Goal: Find specific page/section: Find specific page/section

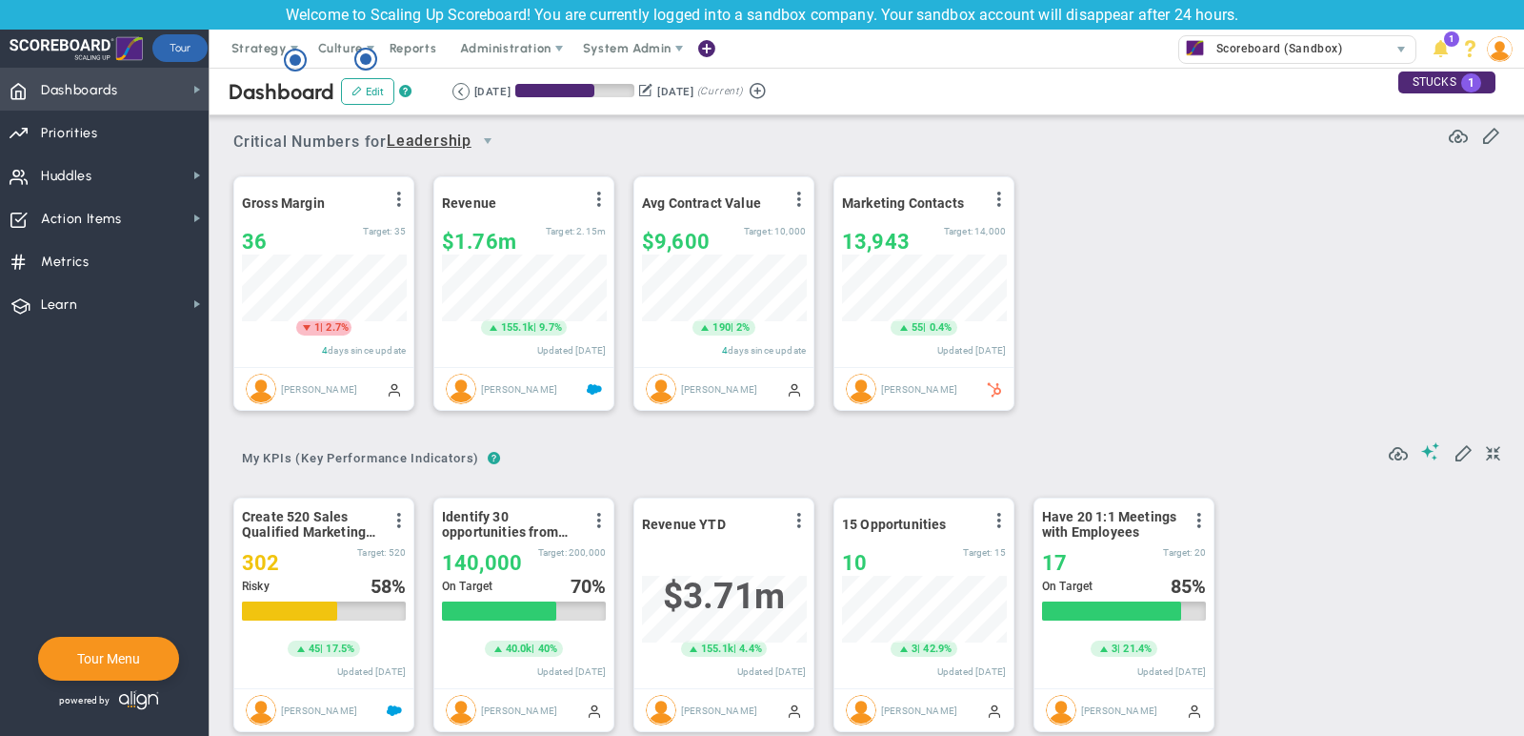
click at [201, 79] on span "Dashboards Dashboards" at bounding box center [104, 89] width 209 height 43
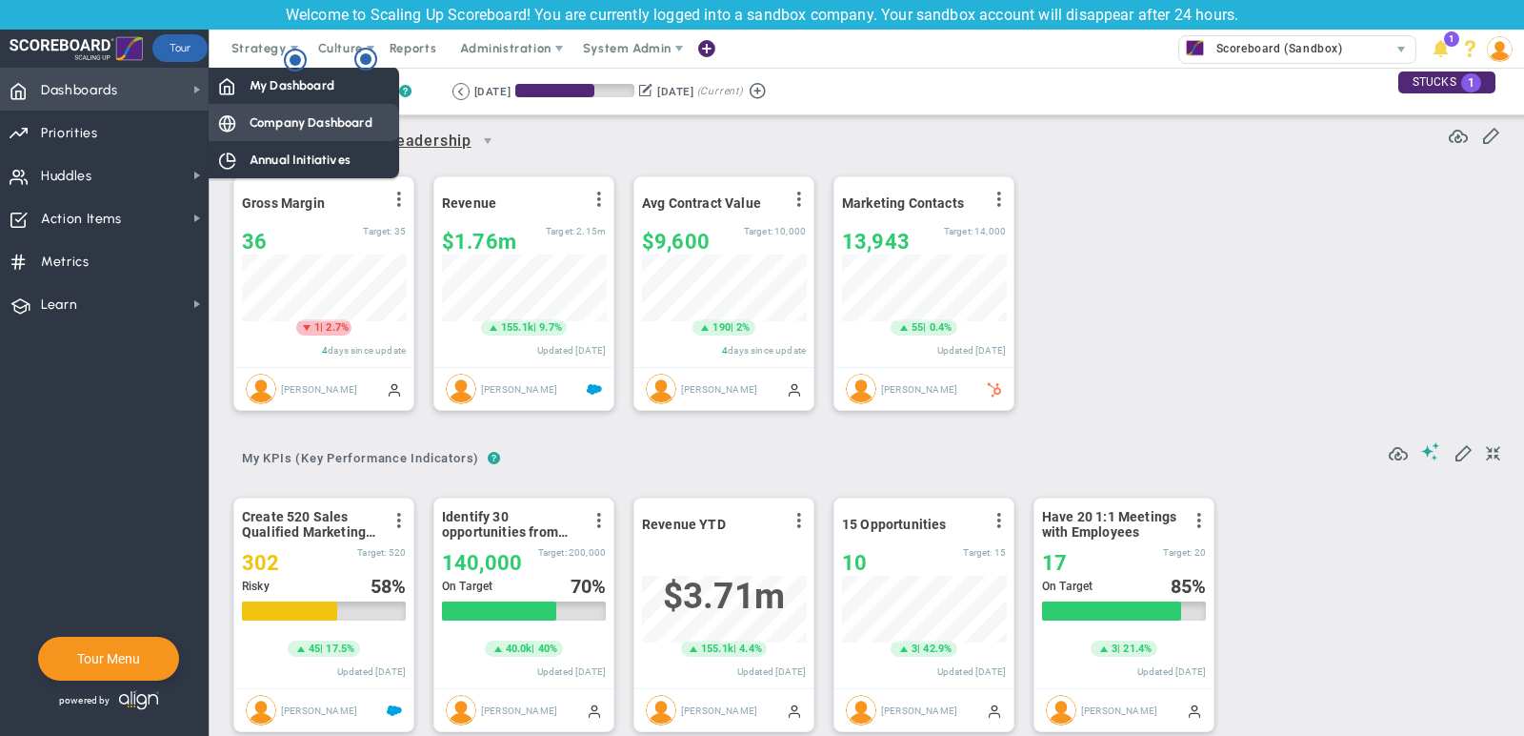
click at [258, 124] on span "Company Dashboard" at bounding box center [311, 122] width 123 height 18
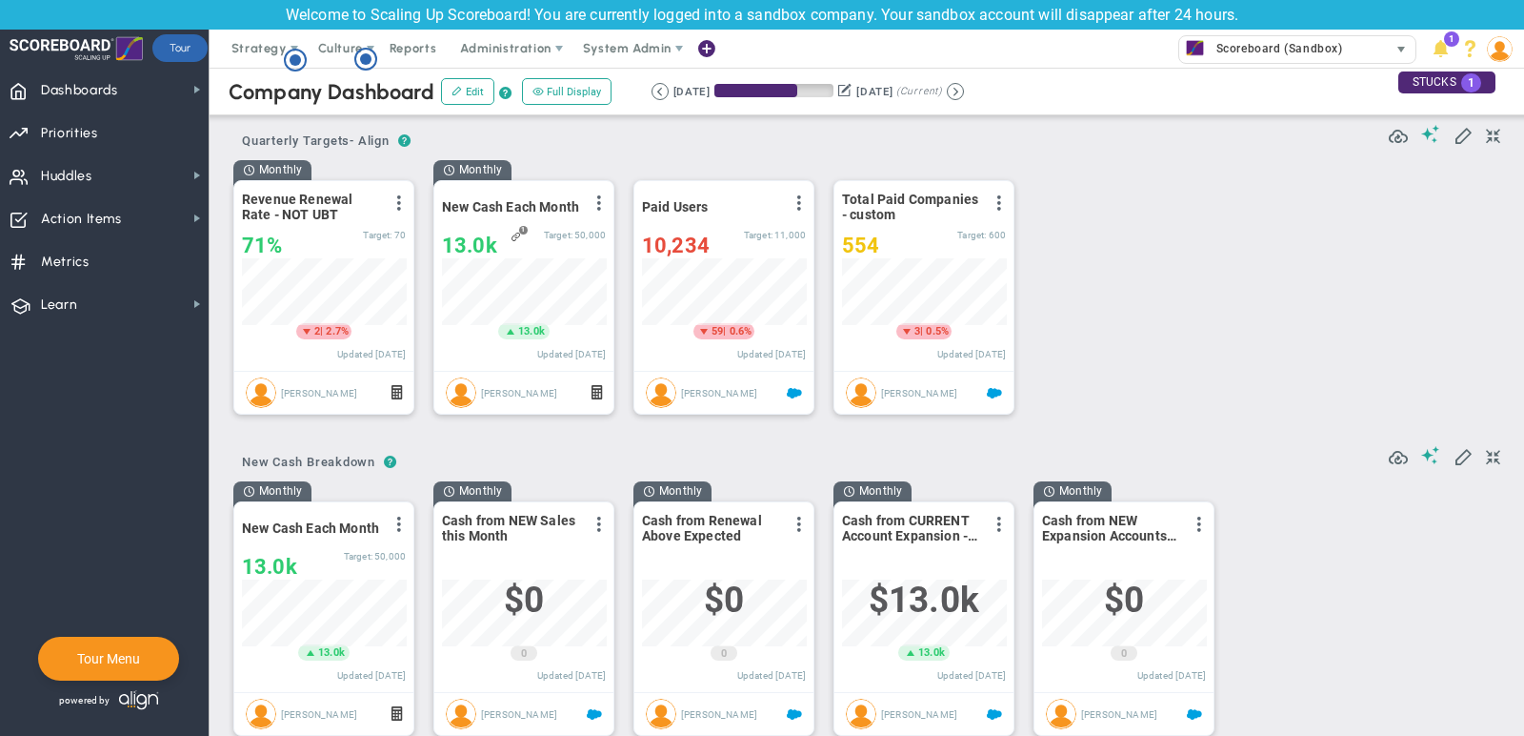
click at [1278, 36] on span "Scoreboard (Sandbox)" at bounding box center [1275, 48] width 136 height 25
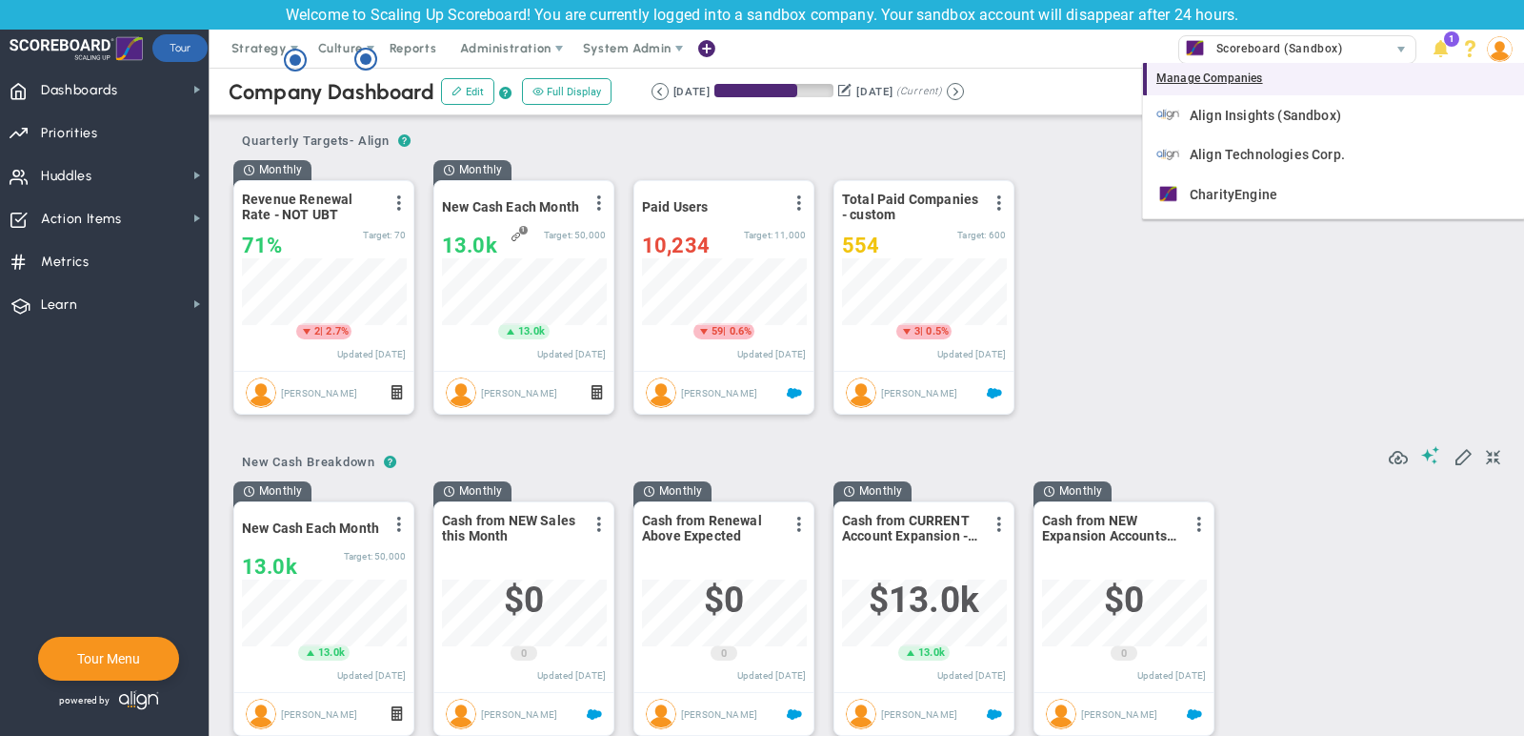
click at [1288, 79] on div "Manage Companies" at bounding box center [1333, 79] width 381 height 32
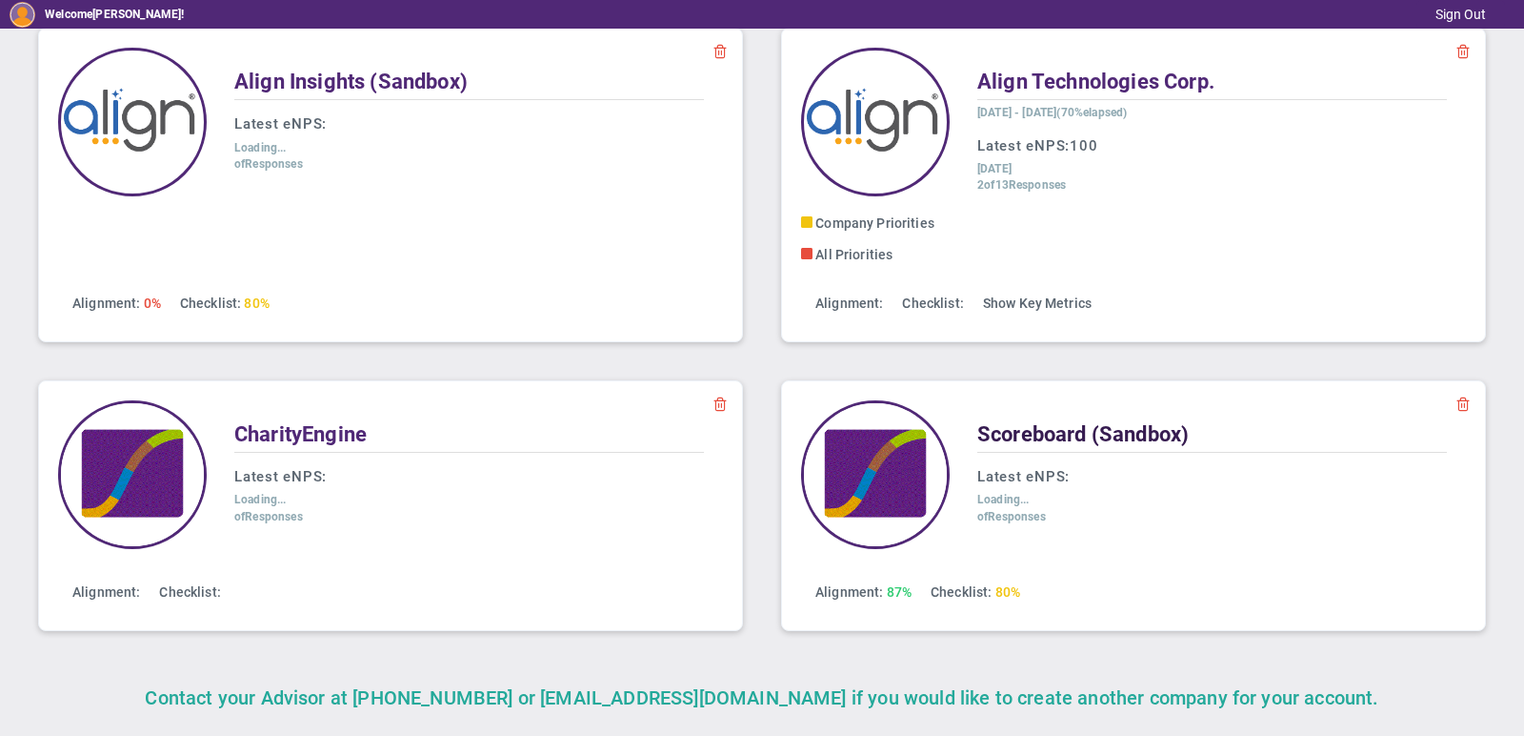
click at [1117, 423] on span "Scoreboard (Sandbox)" at bounding box center [1084, 434] width 212 height 24
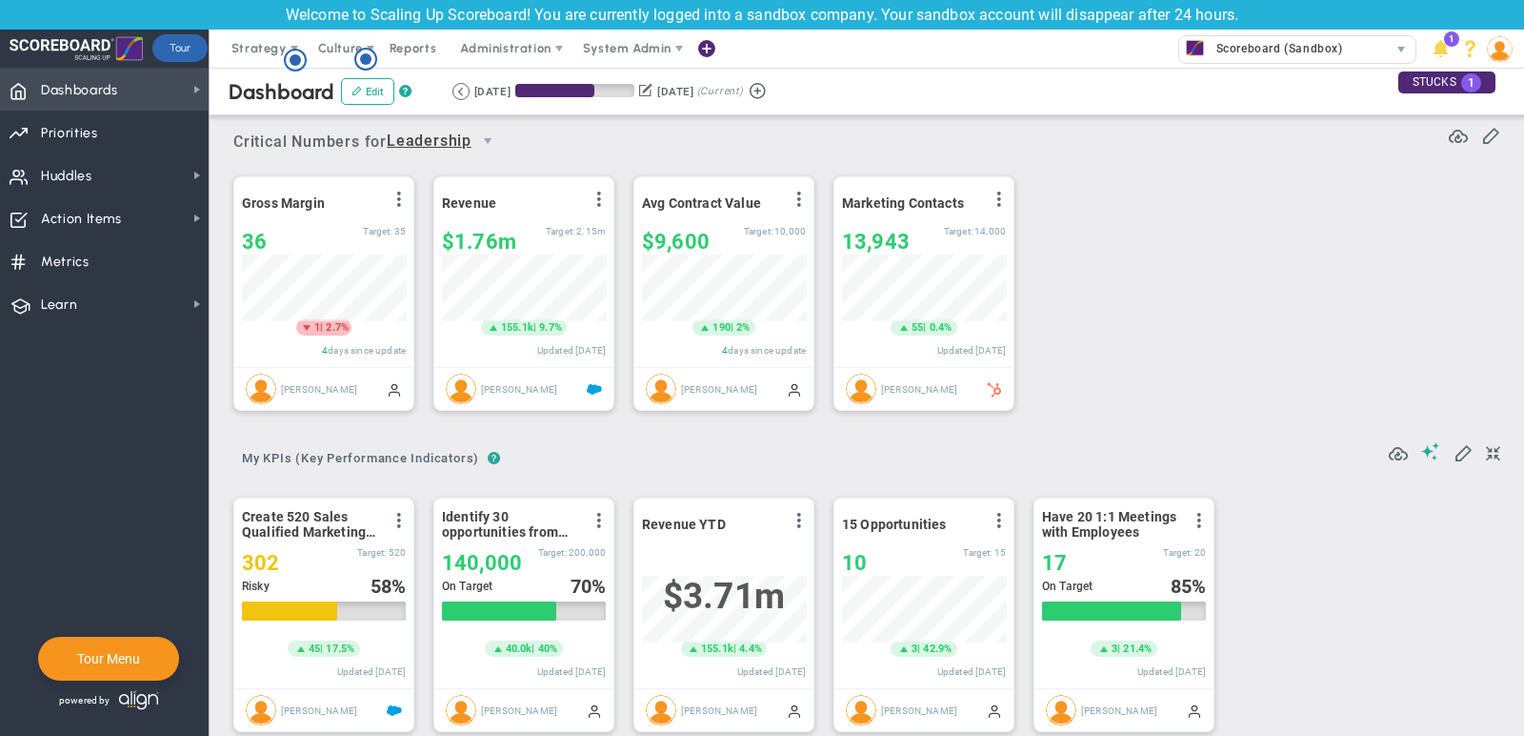
click at [137, 98] on span "Dashboards Dashboards" at bounding box center [104, 89] width 209 height 43
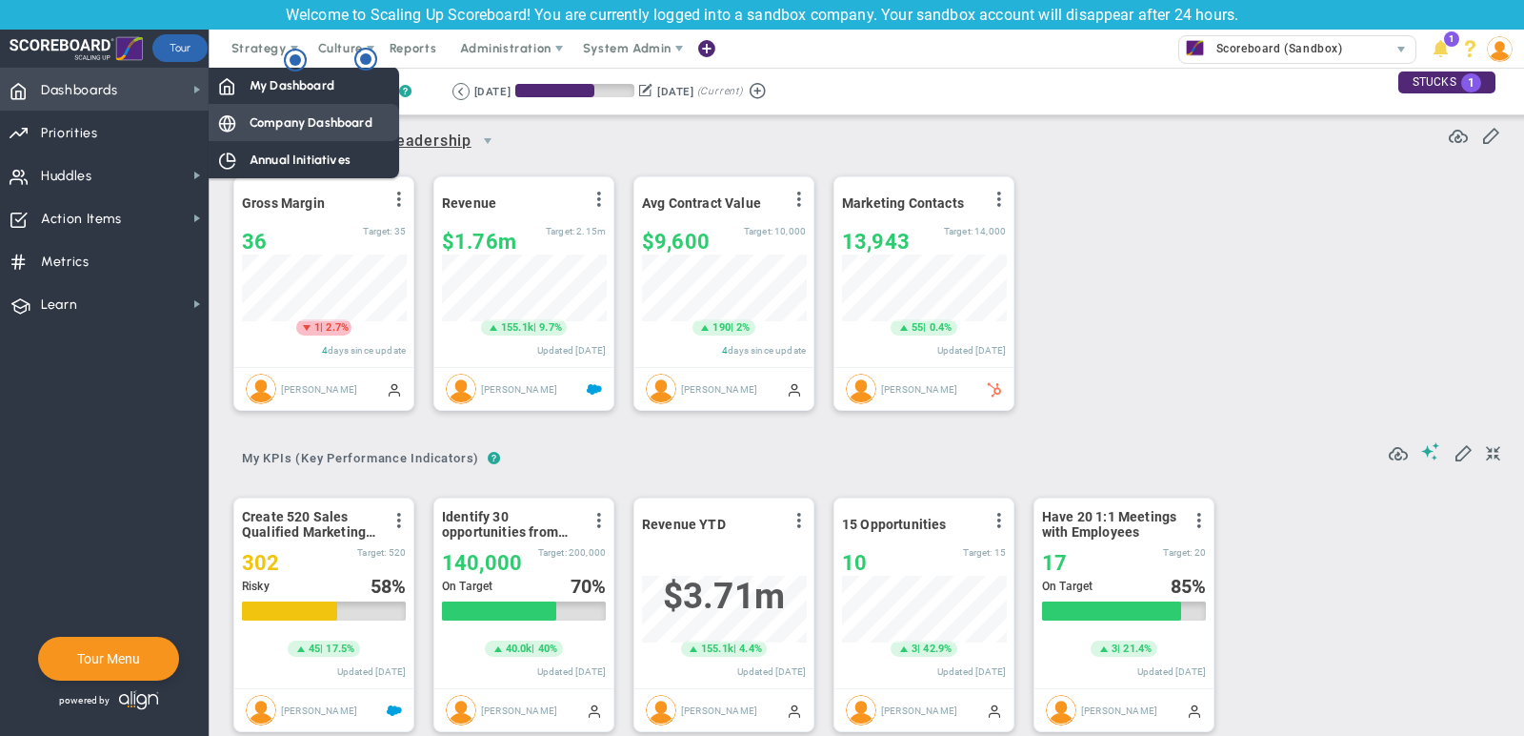
click at [304, 131] on div "Company Dashboard" at bounding box center [304, 122] width 191 height 37
